Goal: Task Accomplishment & Management: Manage account settings

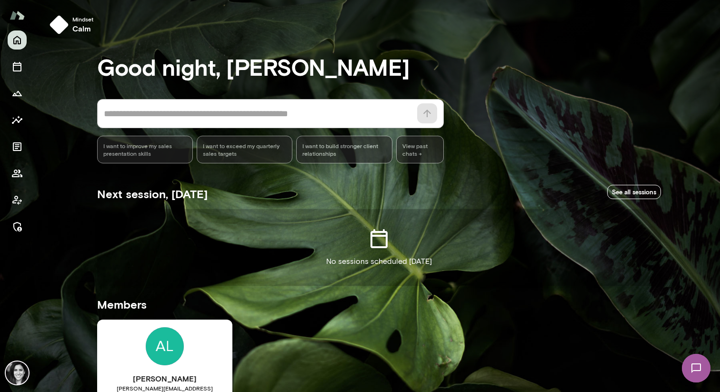
click at [16, 183] on div at bounding box center [17, 133] width 19 height 206
click at [16, 170] on icon "Members" at bounding box center [16, 173] width 11 height 11
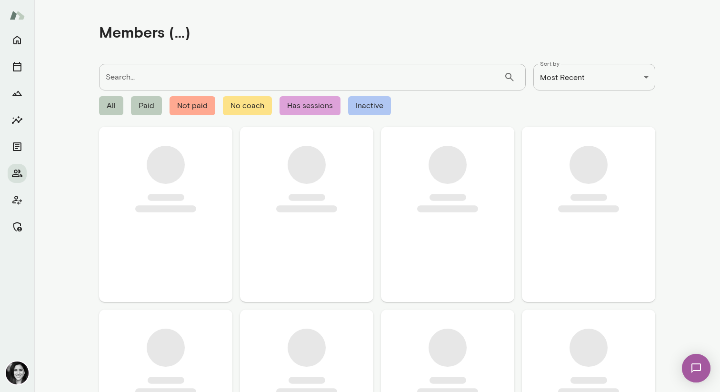
click at [20, 214] on div at bounding box center [17, 133] width 19 height 206
click at [20, 228] on icon "Manage" at bounding box center [16, 226] width 11 height 11
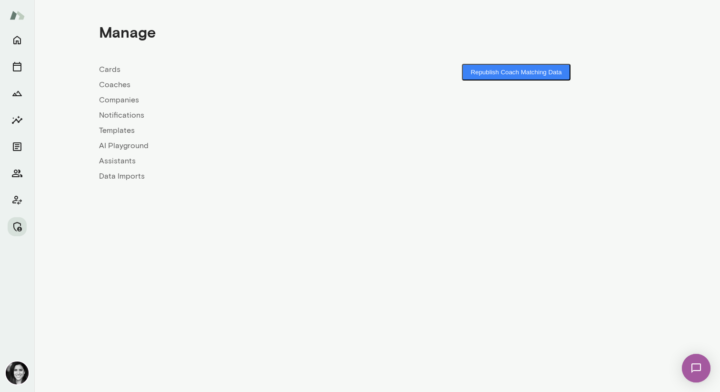
click at [109, 92] on div "Cards Coaches Companies Notifications Templates AI Playground Assistants Data I…" at bounding box center [238, 123] width 278 height 118
click at [110, 85] on link "Coaches" at bounding box center [238, 84] width 278 height 11
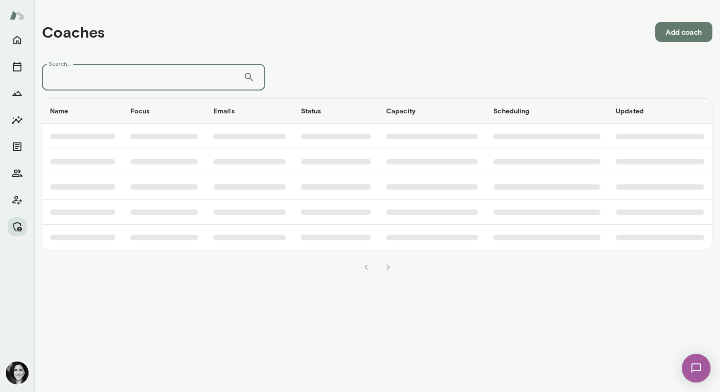
click at [111, 88] on input "Search..." at bounding box center [142, 77] width 201 height 27
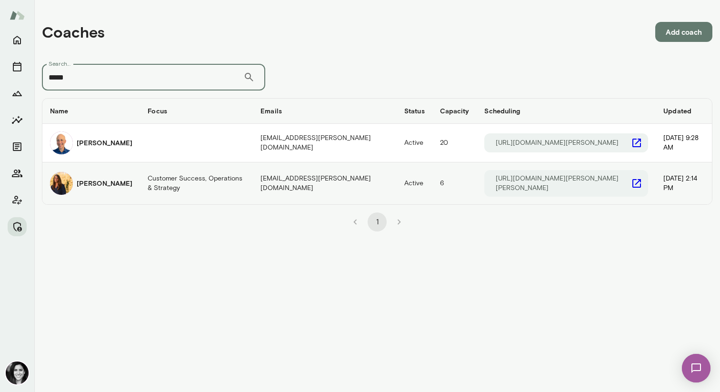
type input "*****"
click at [98, 176] on div "Sheri DeMario" at bounding box center [91, 183] width 82 height 23
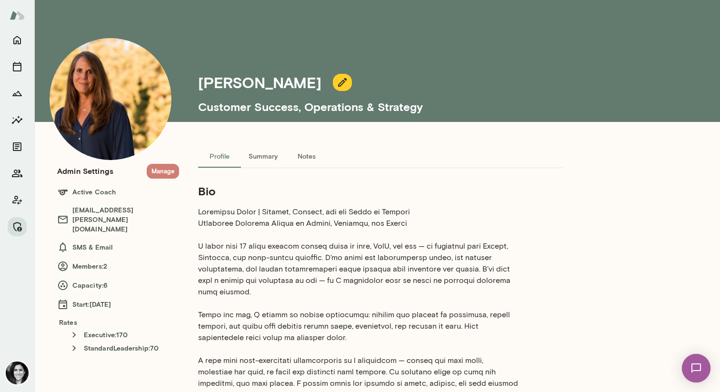
click at [162, 173] on button "Manage" at bounding box center [163, 171] width 32 height 15
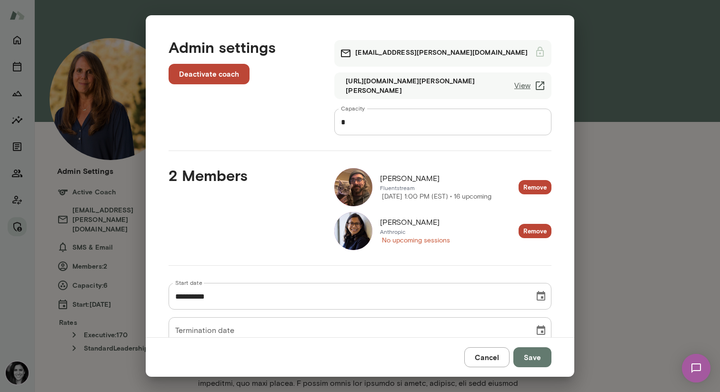
click at [361, 239] on img at bounding box center [353, 231] width 38 height 38
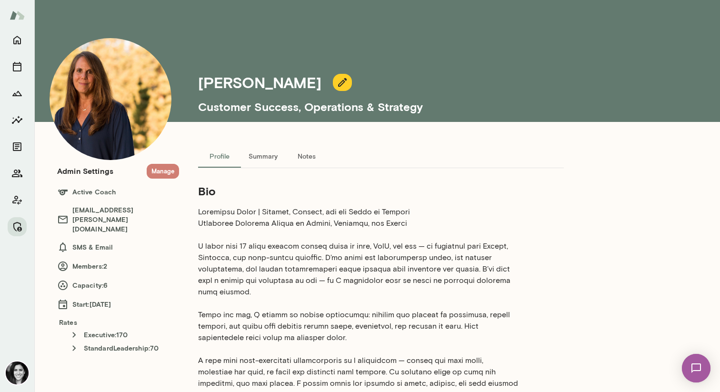
click at [157, 167] on button "Manage" at bounding box center [163, 171] width 32 height 15
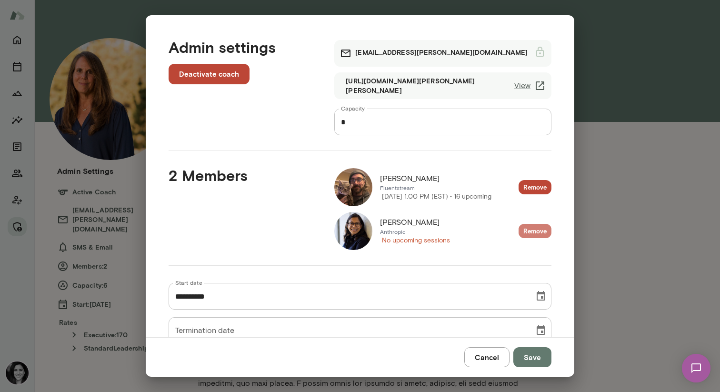
click at [543, 232] on button "Remove" at bounding box center [534, 231] width 33 height 15
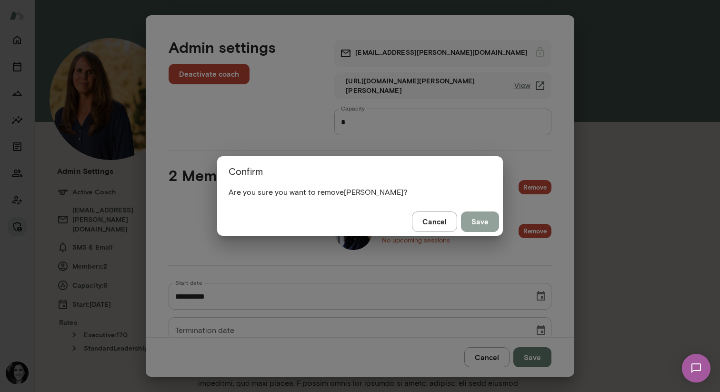
click at [463, 223] on button "Save" at bounding box center [480, 221] width 38 height 20
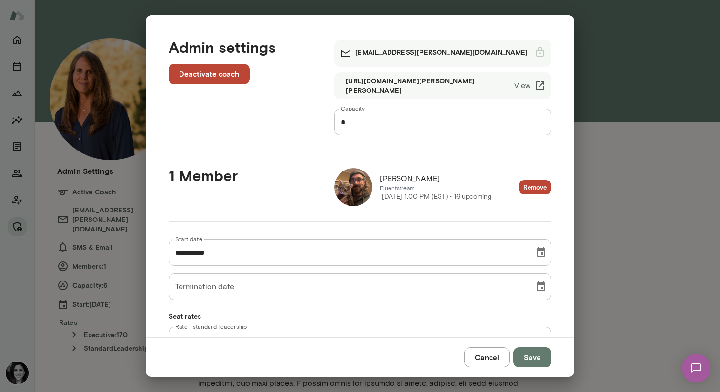
click at [479, 228] on div "**********" at bounding box center [352, 305] width 398 height 162
click at [355, 197] on img at bounding box center [353, 187] width 38 height 38
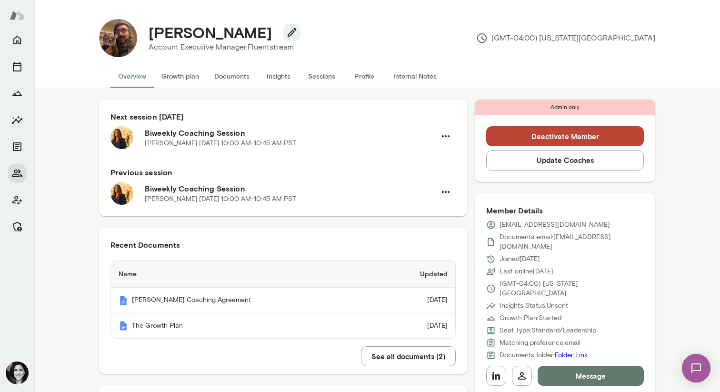
click at [319, 72] on button "Sessions" at bounding box center [321, 76] width 43 height 23
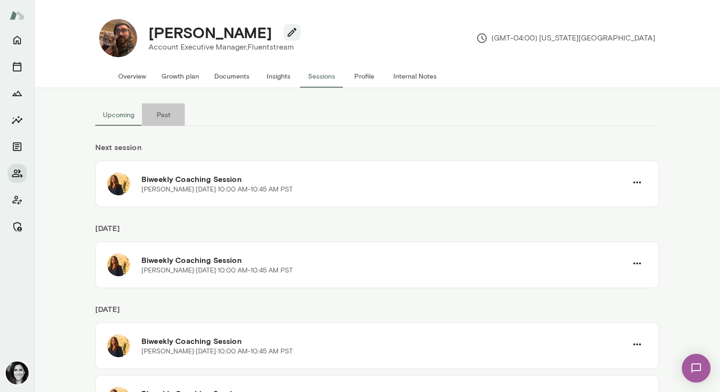
click at [153, 116] on button "Past" at bounding box center [163, 114] width 43 height 23
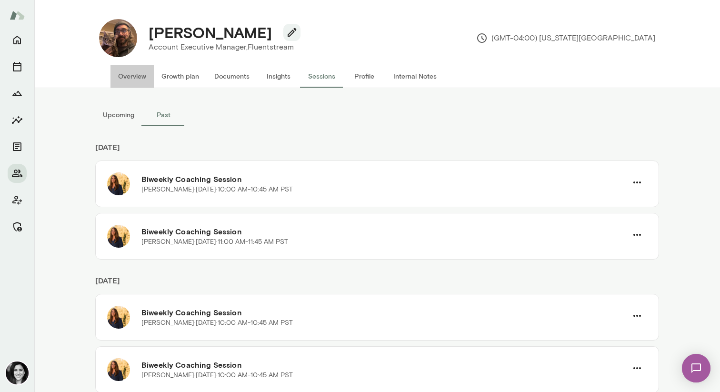
click at [129, 73] on button "Overview" at bounding box center [131, 76] width 43 height 23
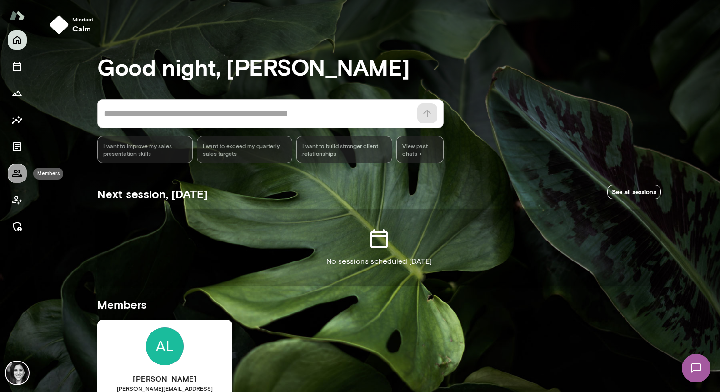
click at [13, 179] on button "Members" at bounding box center [17, 173] width 19 height 19
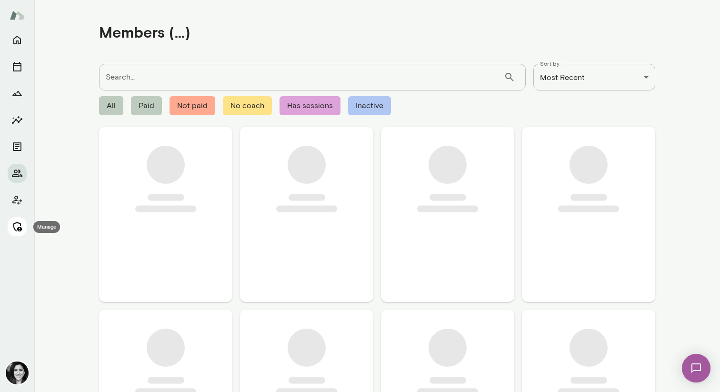
click at [21, 226] on icon "Manage" at bounding box center [16, 226] width 11 height 11
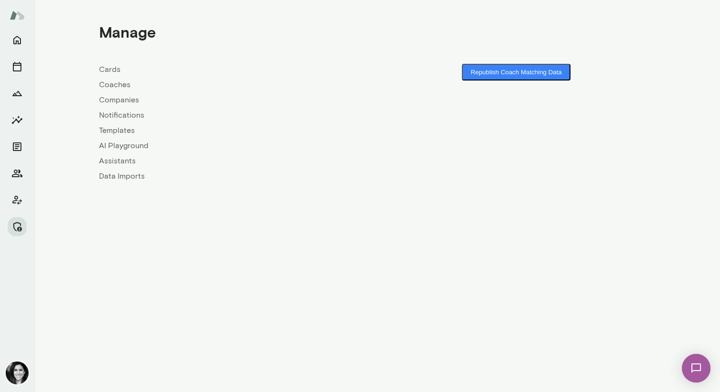
click at [126, 85] on link "Coaches" at bounding box center [238, 84] width 278 height 11
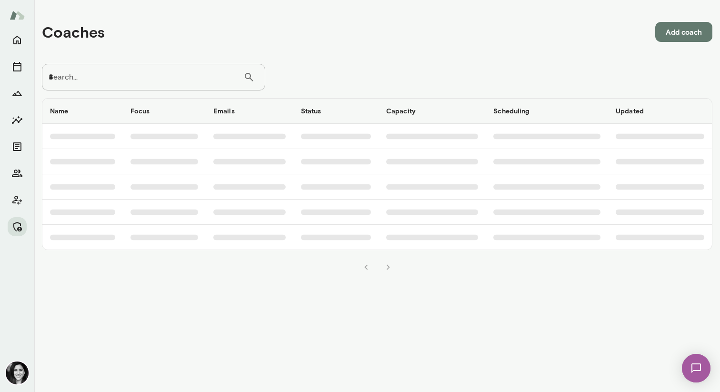
click at [126, 85] on input "*" at bounding box center [142, 77] width 201 height 27
type input "**********"
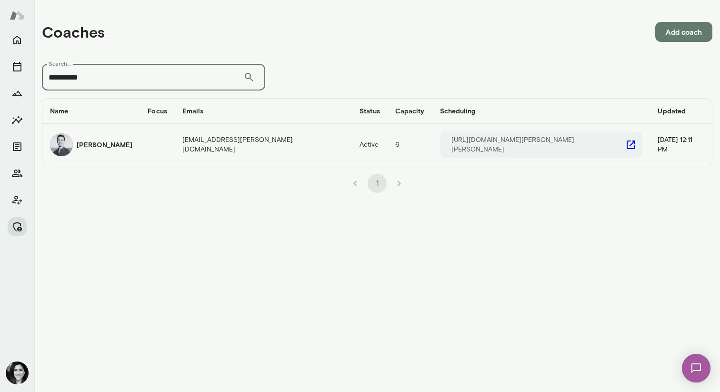
click at [101, 159] on td "Adam Lurie" at bounding box center [91, 145] width 98 height 42
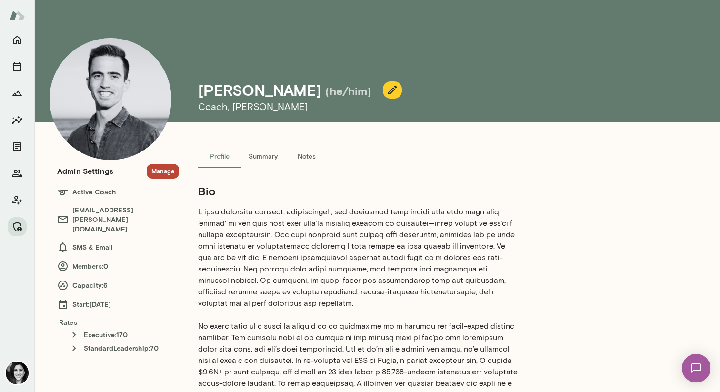
click at [154, 169] on button "Manage" at bounding box center [163, 171] width 32 height 15
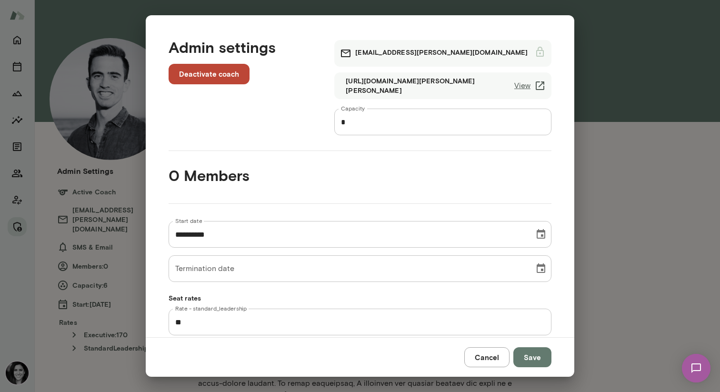
scroll to position [53, 0]
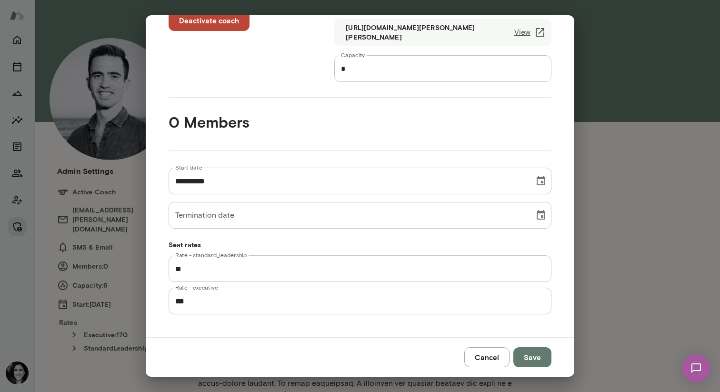
click at [494, 357] on button "Cancel" at bounding box center [486, 357] width 45 height 20
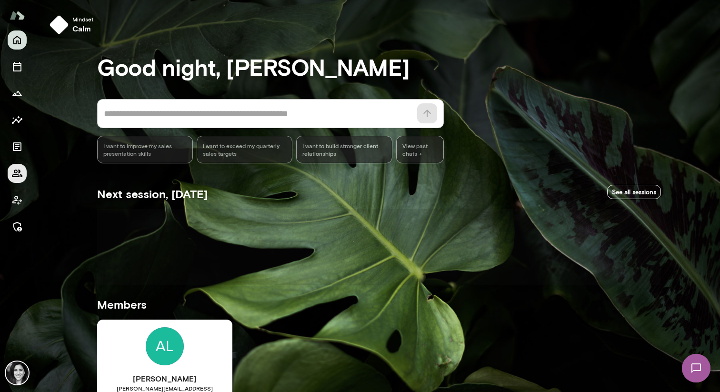
click at [20, 173] on icon "Members" at bounding box center [16, 173] width 11 height 11
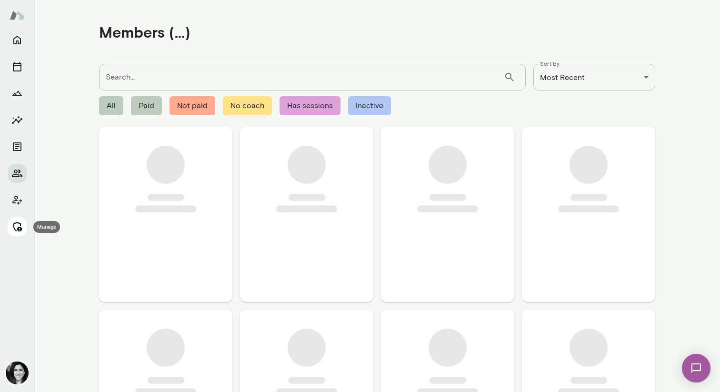
click at [22, 224] on icon "Manage" at bounding box center [16, 226] width 11 height 11
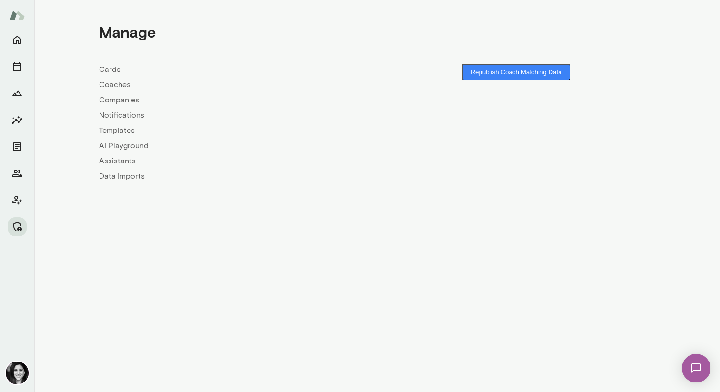
click at [124, 86] on link "Coaches" at bounding box center [238, 84] width 278 height 11
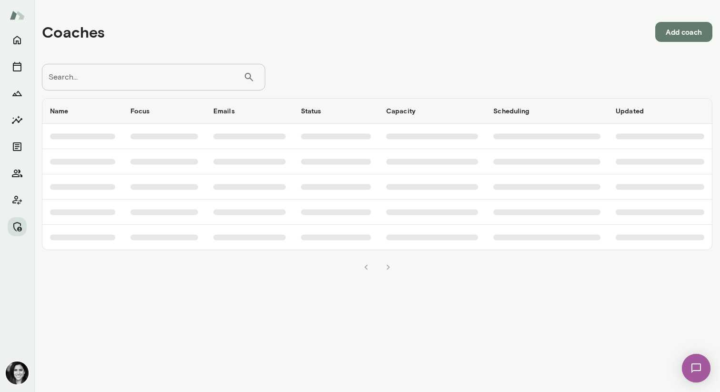
click at [150, 74] on input "Search..." at bounding box center [142, 77] width 201 height 27
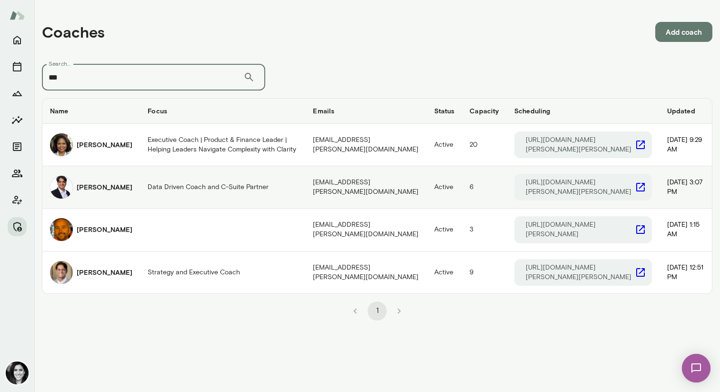
type input "***"
click at [146, 185] on td "Data Driven Coach and C-Suite Partner" at bounding box center [222, 187] width 165 height 42
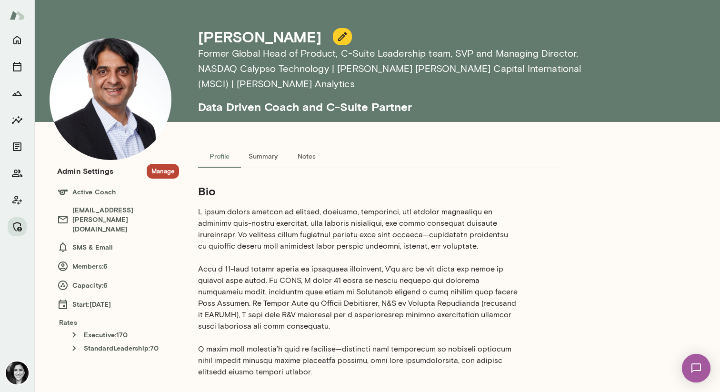
click at [157, 164] on button "Manage" at bounding box center [163, 171] width 32 height 15
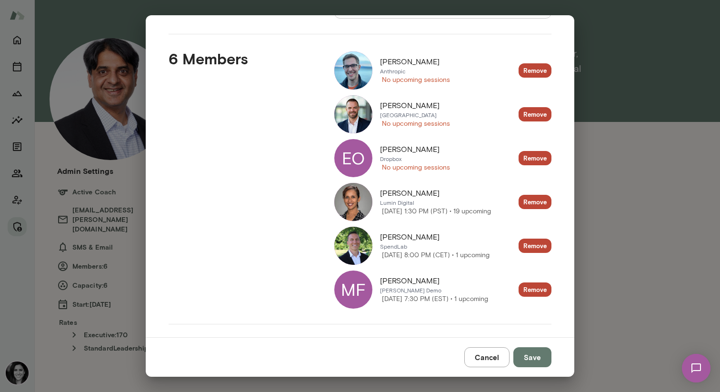
scroll to position [118, 0]
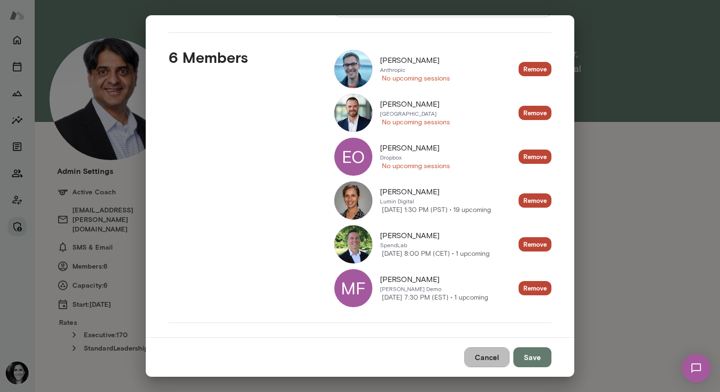
click at [472, 358] on button "Cancel" at bounding box center [486, 357] width 45 height 20
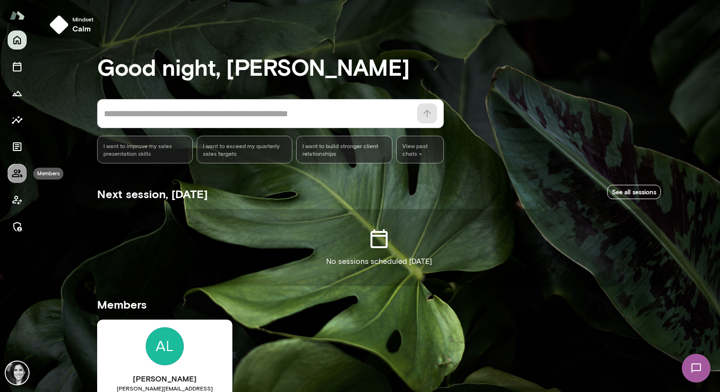
click at [18, 169] on icon "Members" at bounding box center [16, 173] width 11 height 11
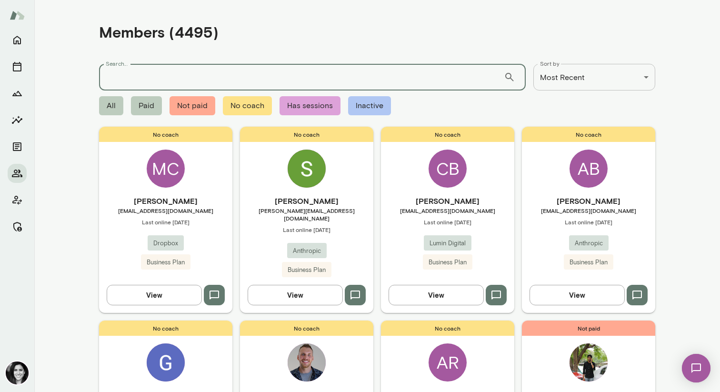
click at [125, 66] on div "Search... ​ Search..." at bounding box center [312, 77] width 427 height 27
type input "****"
click at [21, 226] on icon "Manage" at bounding box center [16, 226] width 11 height 11
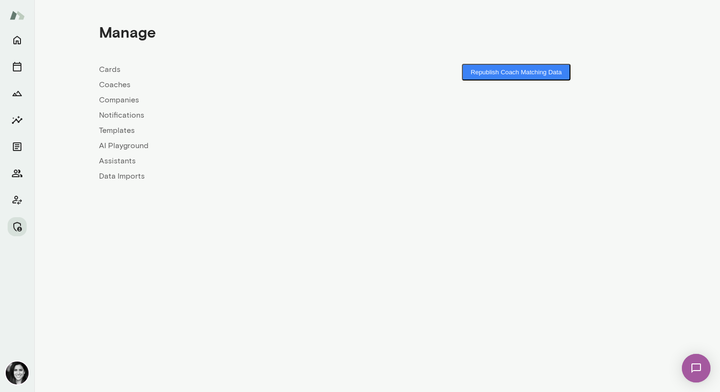
click at [119, 88] on link "Coaches" at bounding box center [238, 84] width 278 height 11
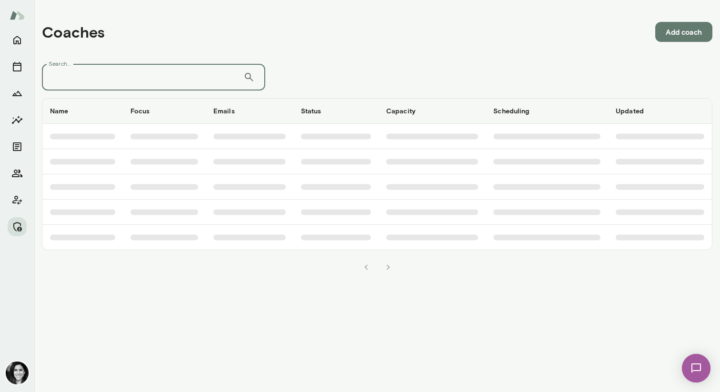
click at [119, 81] on input "Search..." at bounding box center [142, 77] width 201 height 27
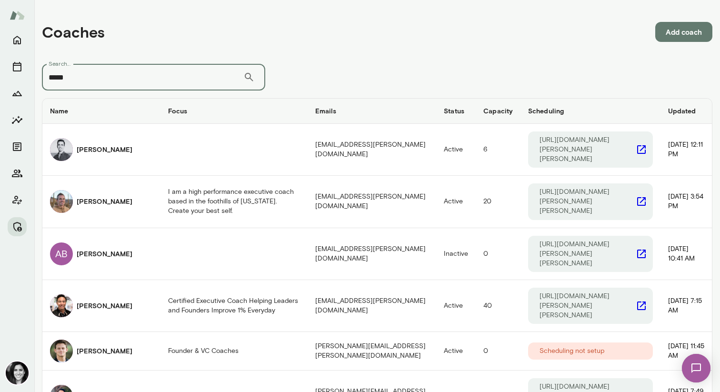
click at [96, 75] on input "*****" at bounding box center [142, 77] width 201 height 27
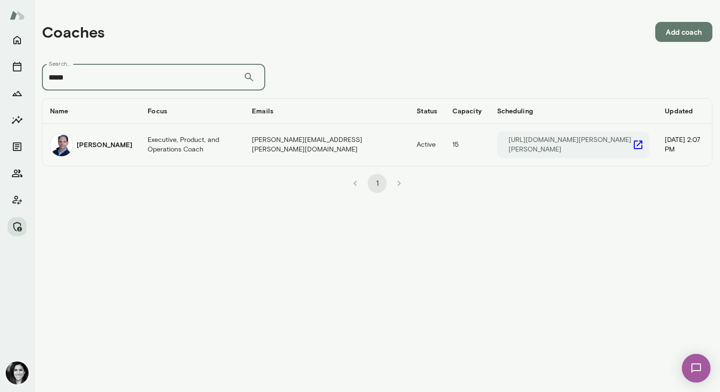
type input "*****"
click at [89, 140] on h6 "Jeremy Shane" at bounding box center [105, 145] width 56 height 10
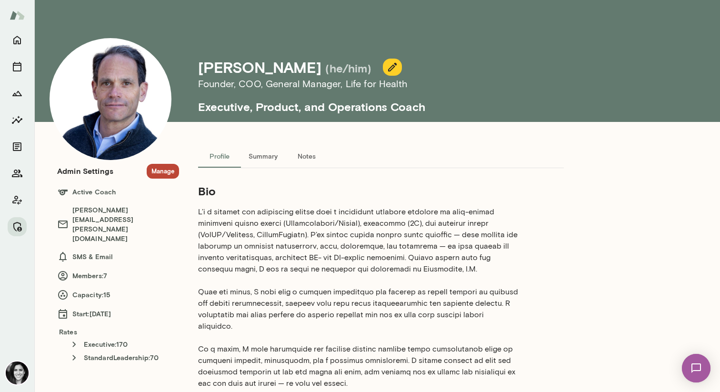
click at [158, 162] on div "Admin Settings Manage Active Coach jeremyshane@mento.co SMS & Email Members: 7 …" at bounding box center [118, 217] width 122 height 122
click at [160, 166] on button "Manage" at bounding box center [163, 171] width 32 height 15
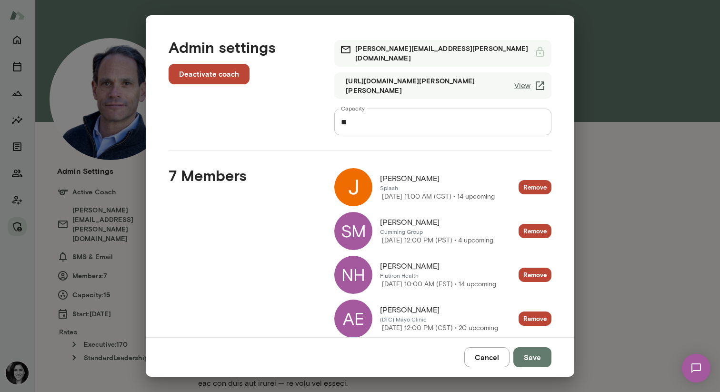
click at [479, 347] on button "Cancel" at bounding box center [486, 357] width 45 height 20
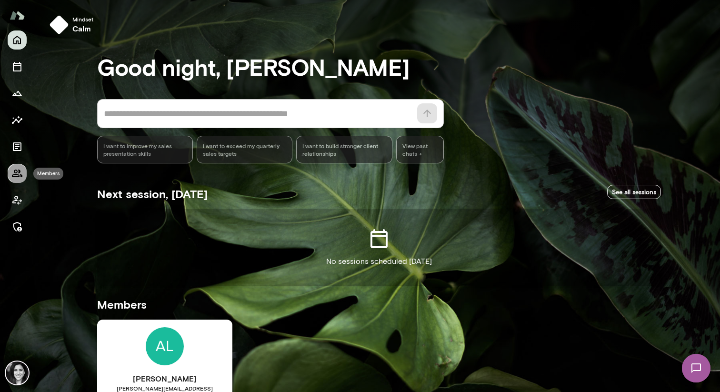
click at [19, 174] on icon "Members" at bounding box center [16, 173] width 11 height 11
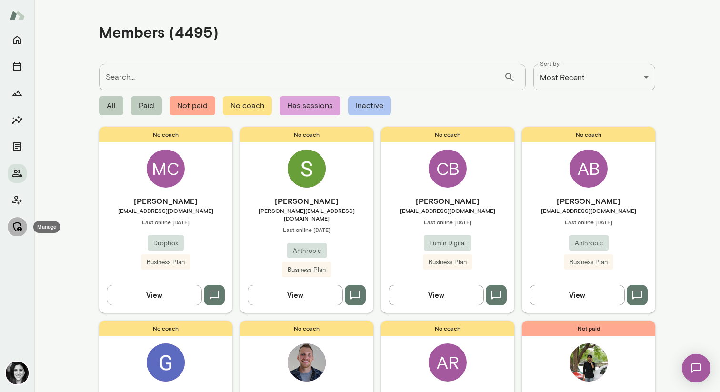
click at [14, 229] on icon "Manage" at bounding box center [16, 226] width 11 height 11
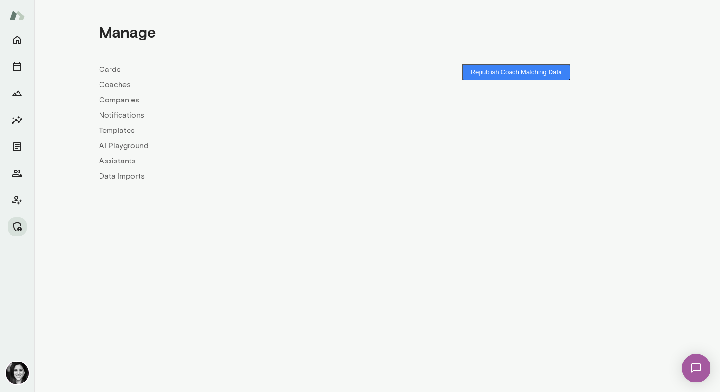
click at [120, 82] on link "Coaches" at bounding box center [238, 84] width 278 height 11
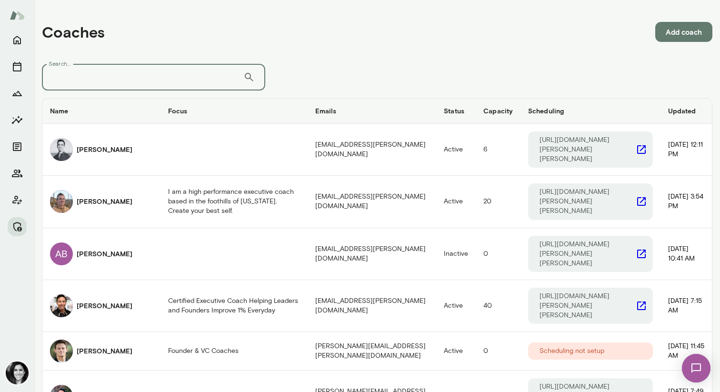
click at [121, 83] on input "Search..." at bounding box center [142, 77] width 201 height 27
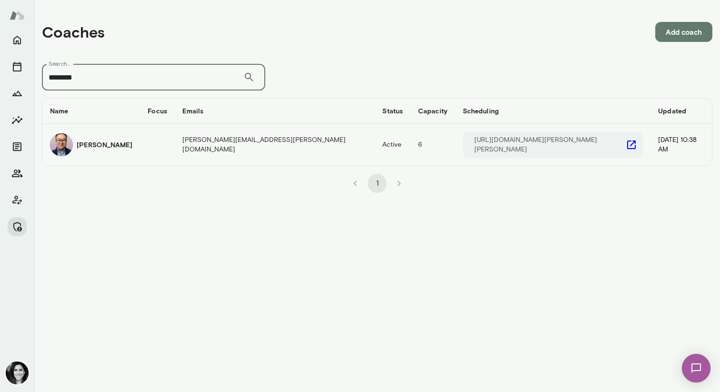
type input "********"
click at [102, 145] on h6 "[PERSON_NAME]" at bounding box center [105, 145] width 56 height 10
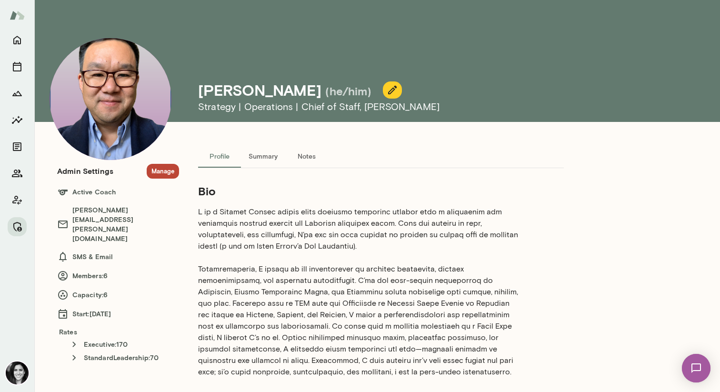
click at [158, 186] on h6 "Active Coach" at bounding box center [118, 191] width 122 height 11
click at [170, 175] on button "Manage" at bounding box center [163, 171] width 32 height 15
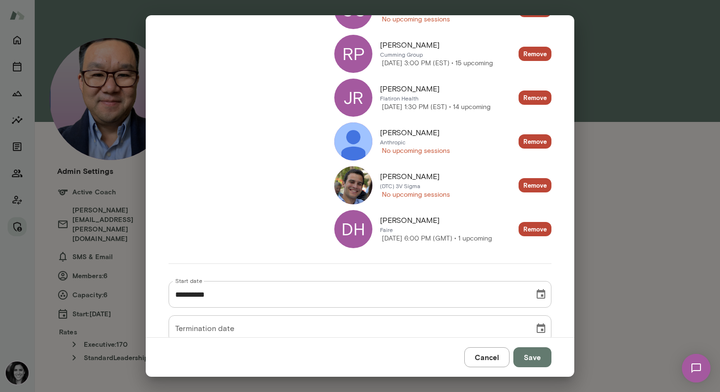
scroll to position [251, 0]
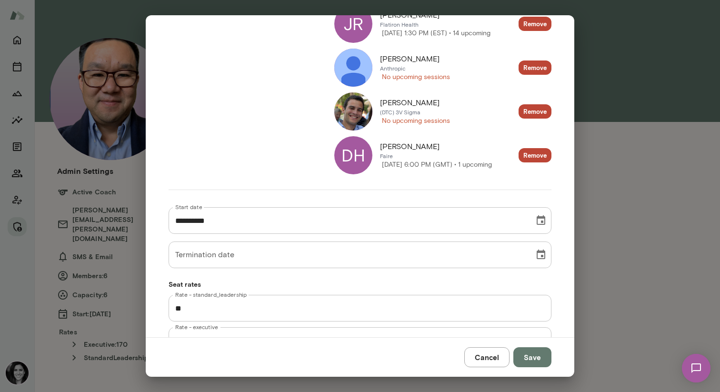
click at [480, 357] on button "Cancel" at bounding box center [486, 357] width 45 height 20
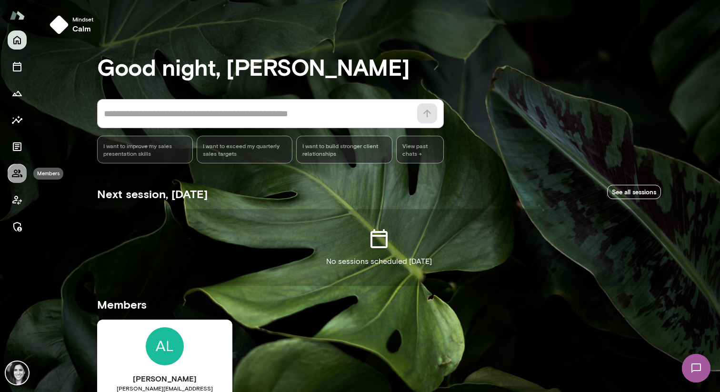
click at [13, 178] on icon "Members" at bounding box center [16, 173] width 11 height 11
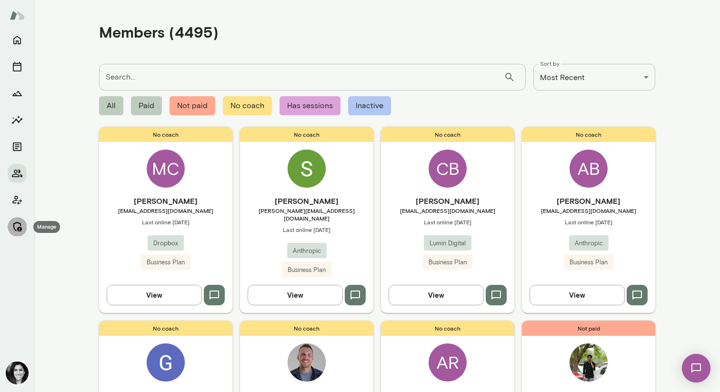
click at [24, 227] on button "Manage" at bounding box center [17, 226] width 19 height 19
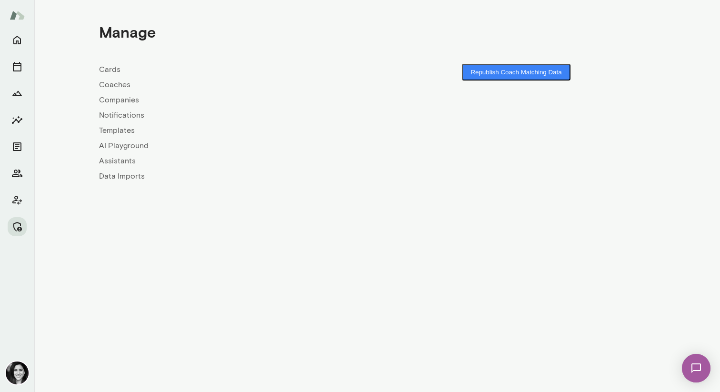
click at [121, 88] on link "Coaches" at bounding box center [238, 84] width 278 height 11
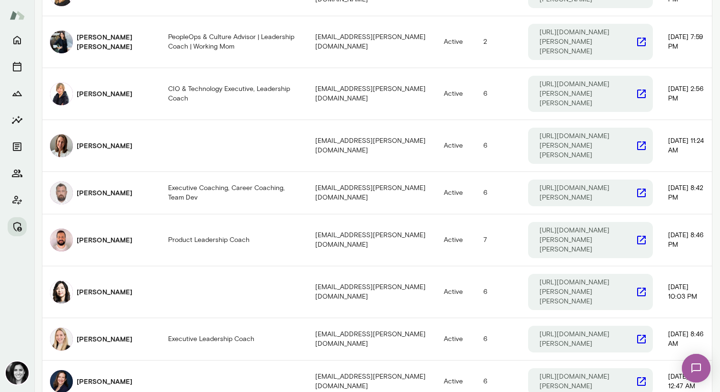
scroll to position [449, 0]
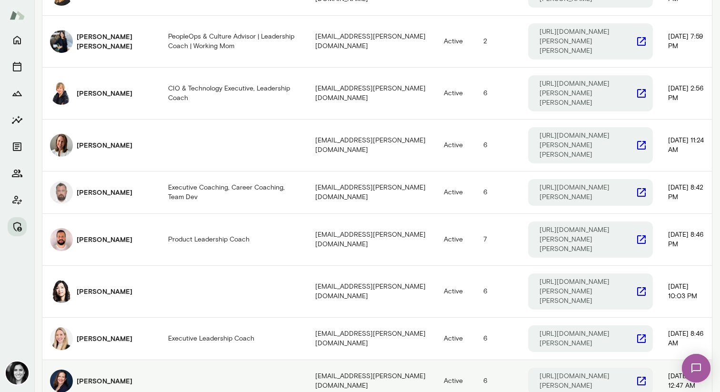
click at [118, 369] on div "[PERSON_NAME]" at bounding box center [101, 380] width 103 height 23
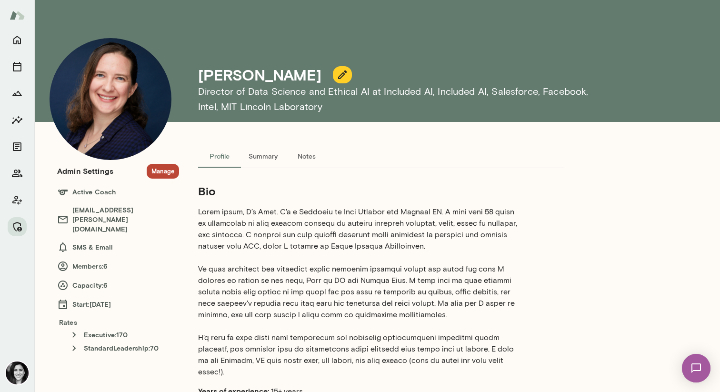
click at [169, 169] on button "Manage" at bounding box center [163, 171] width 32 height 15
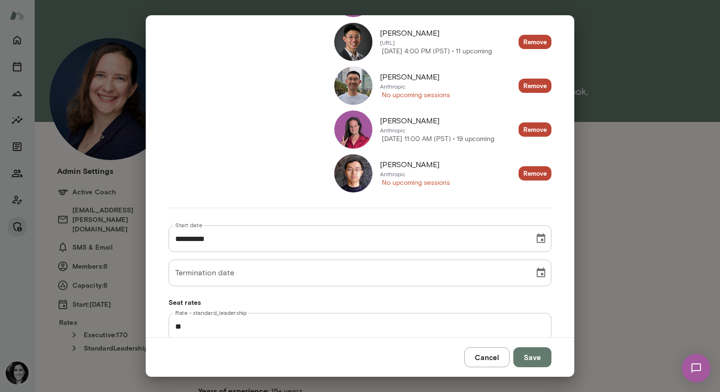
scroll to position [290, 0]
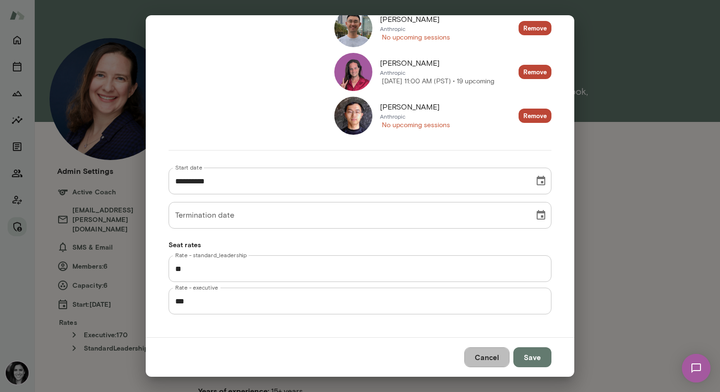
click at [483, 360] on button "Cancel" at bounding box center [486, 357] width 45 height 20
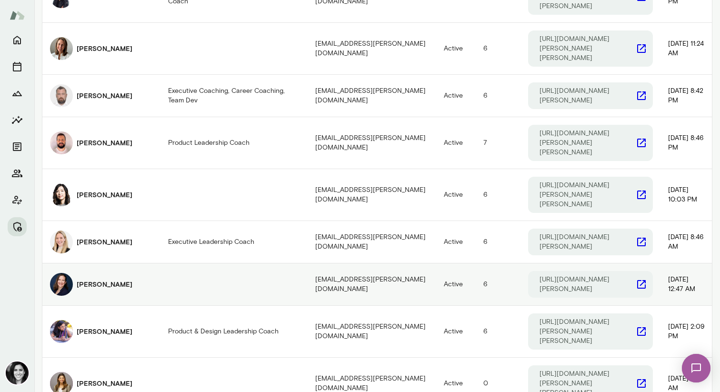
scroll to position [547, 0]
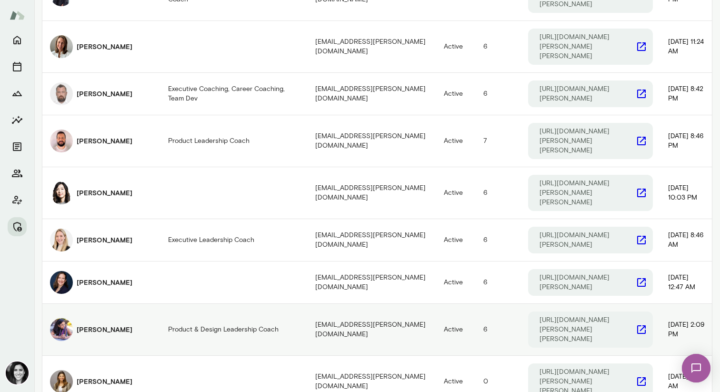
click at [172, 304] on td "Product & Design Leadership Coach" at bounding box center [233, 330] width 147 height 52
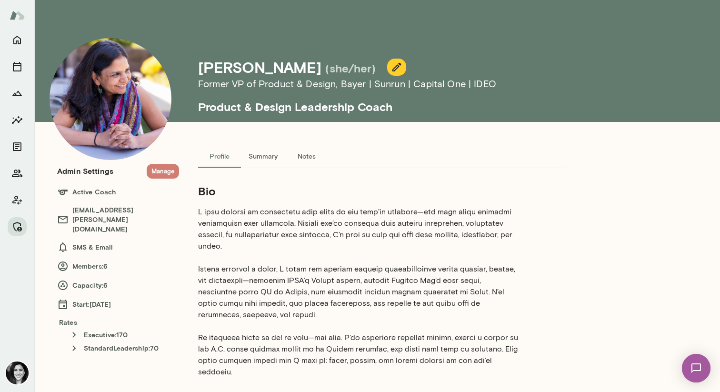
click at [170, 171] on button "Manage" at bounding box center [163, 171] width 32 height 15
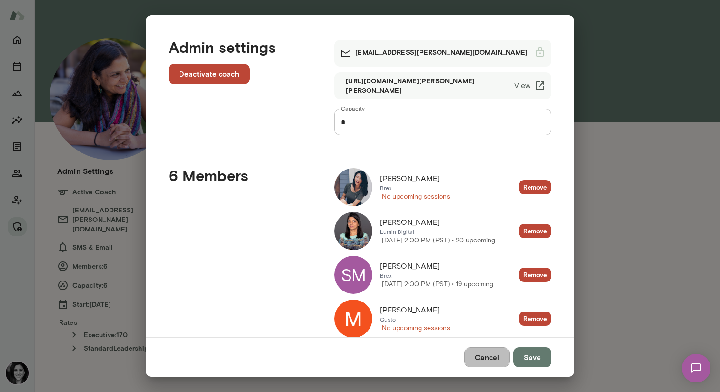
click at [473, 357] on button "Cancel" at bounding box center [486, 357] width 45 height 20
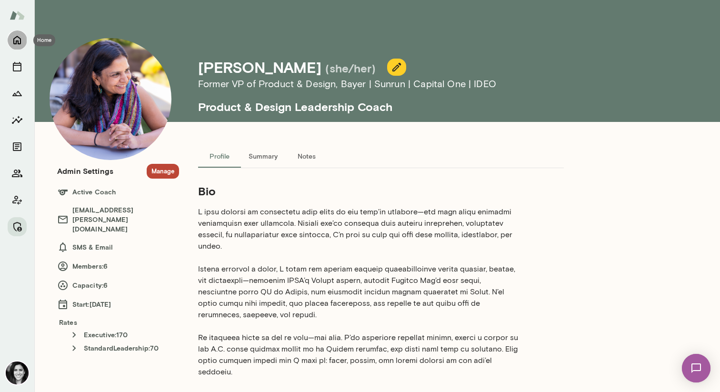
click at [16, 48] on button "Home" at bounding box center [17, 39] width 19 height 19
